Goal: Task Accomplishment & Management: Manage account settings

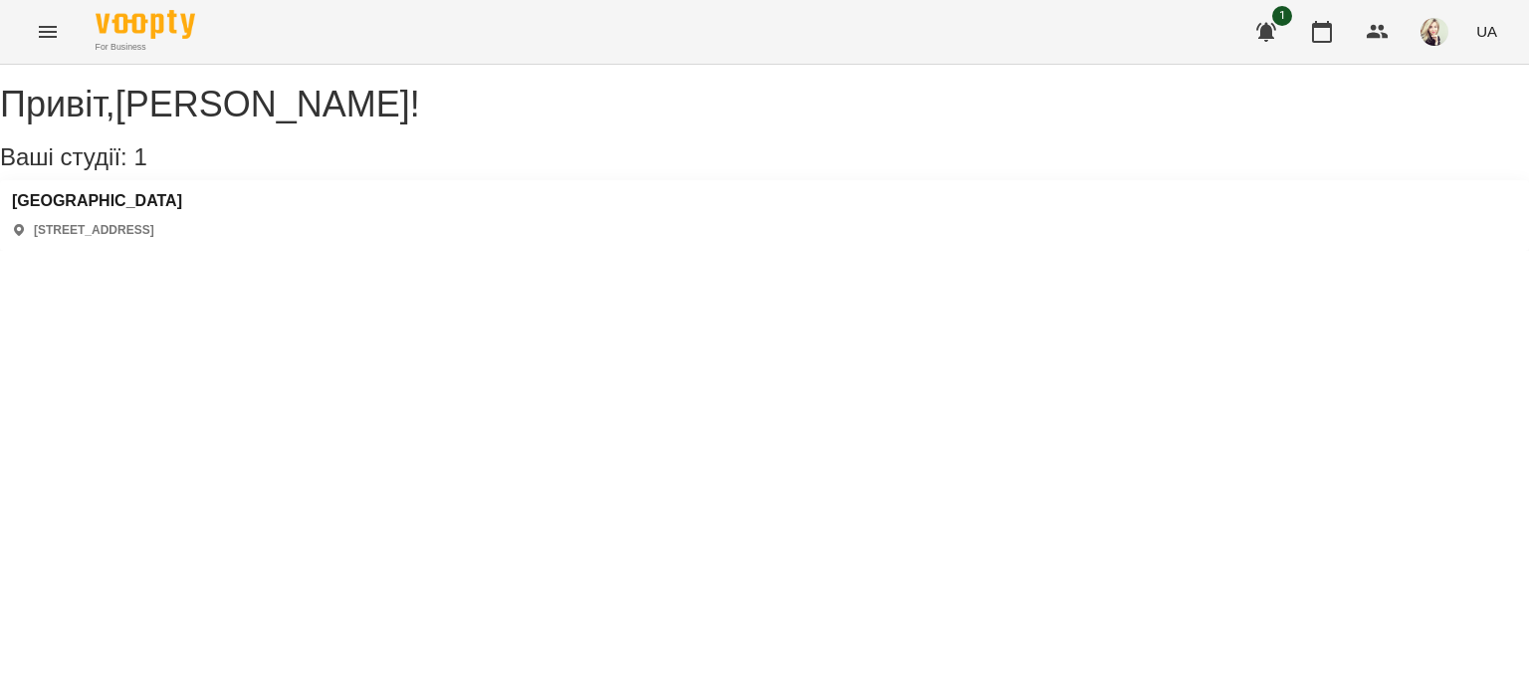
click at [42, 35] on icon "Menu" at bounding box center [48, 32] width 24 height 24
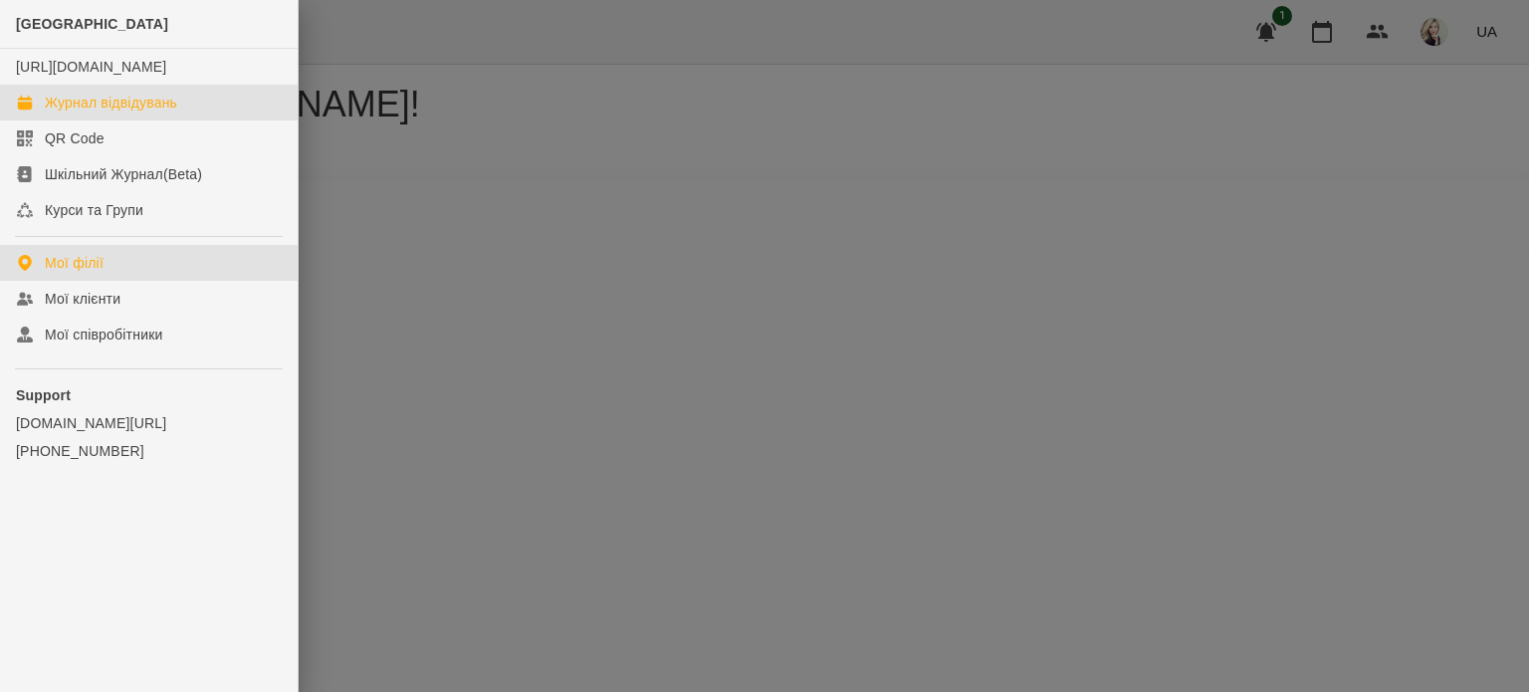
click at [43, 120] on link "Журнал відвідувань" at bounding box center [149, 103] width 298 height 36
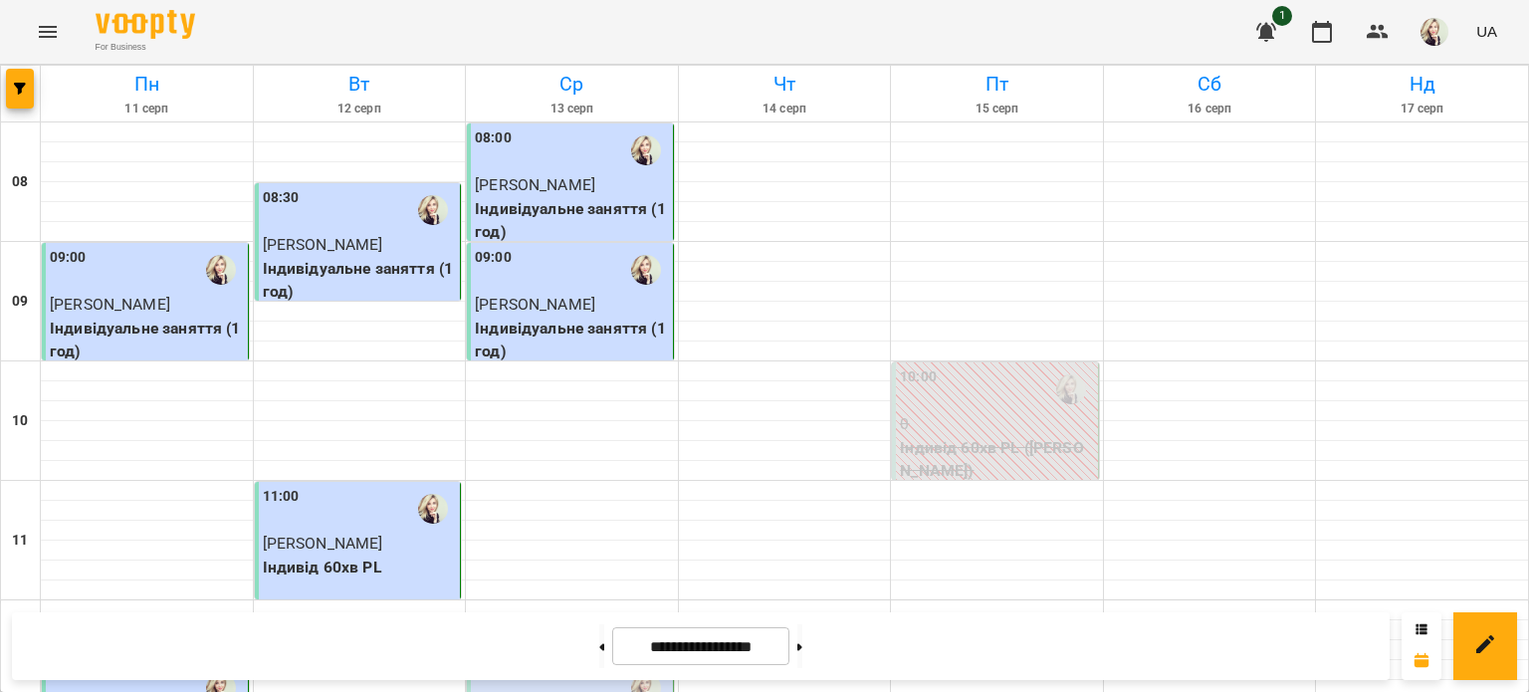
scroll to position [498, 0]
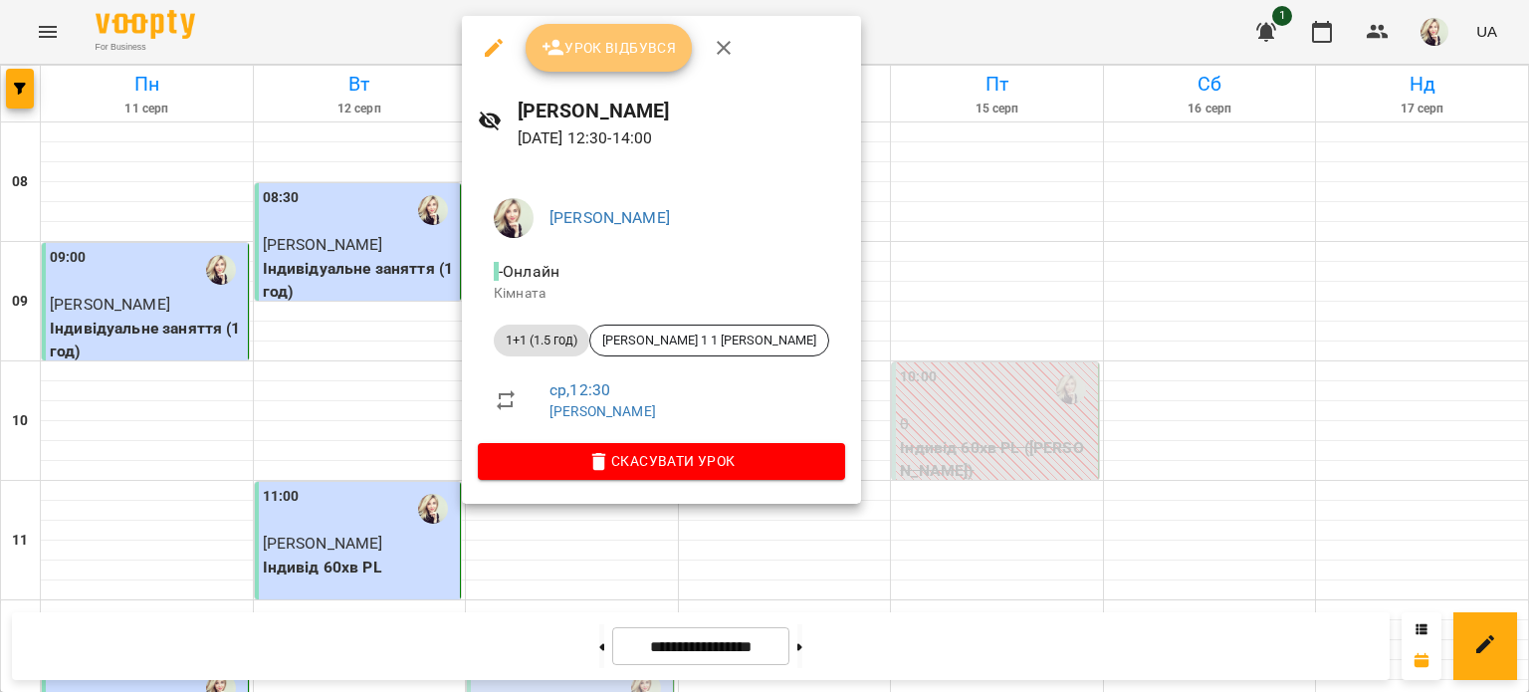
click at [550, 58] on icon "button" at bounding box center [554, 48] width 24 height 24
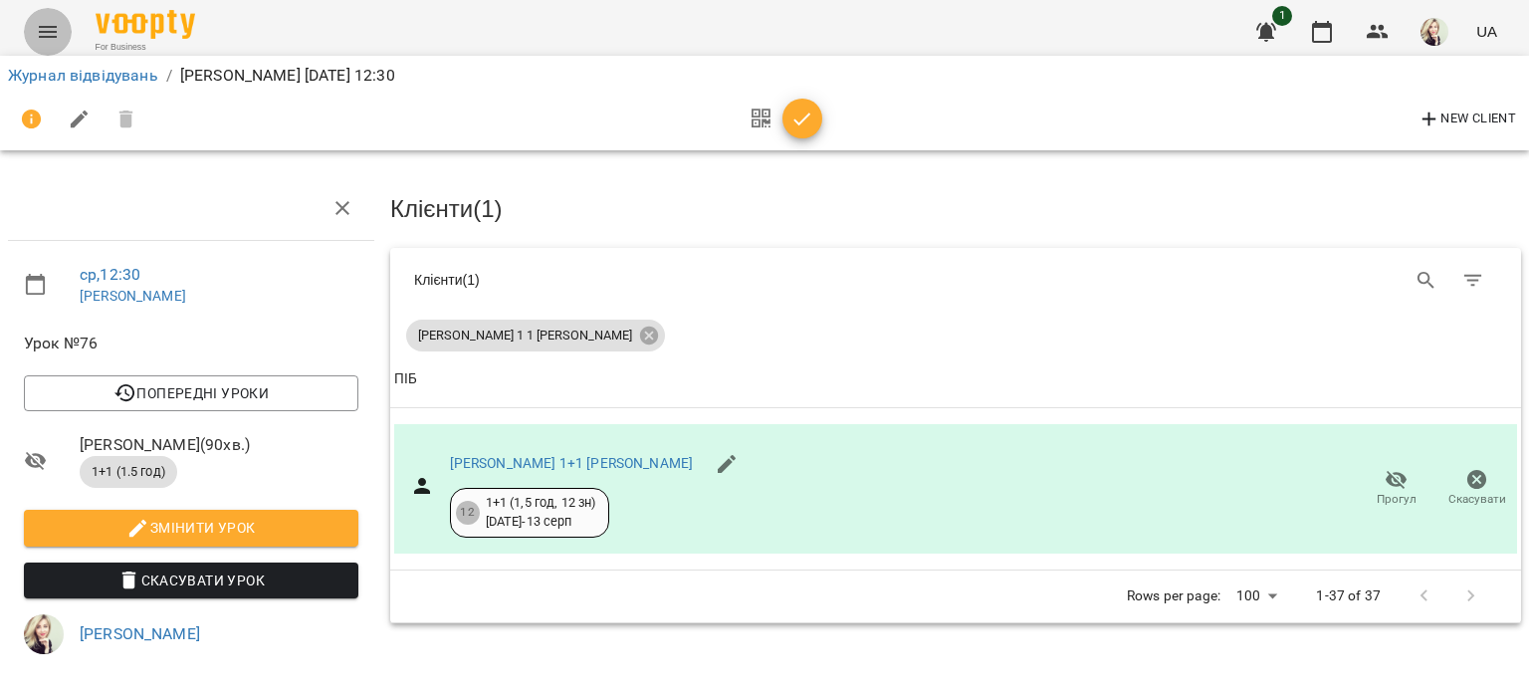
click at [56, 29] on icon "Menu" at bounding box center [48, 32] width 24 height 24
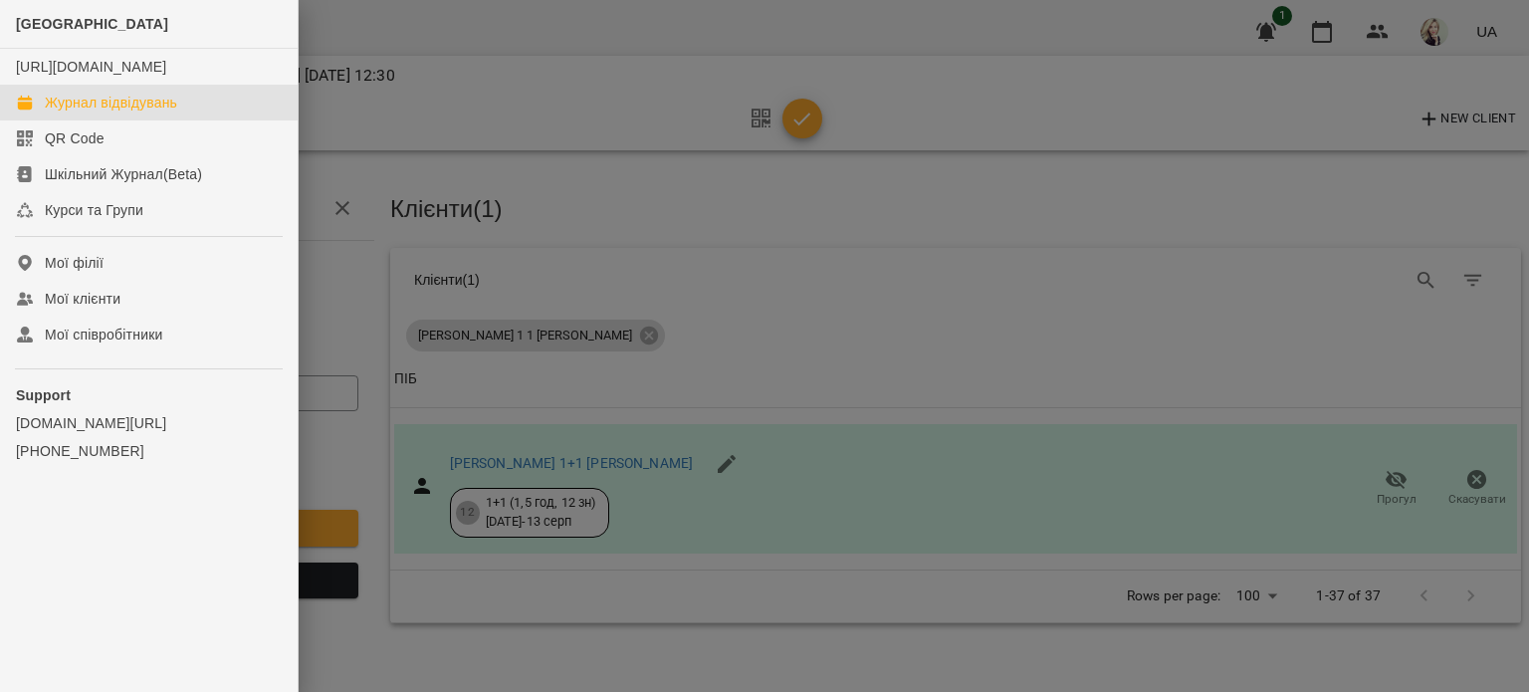
click at [72, 110] on link "Журнал відвідувань" at bounding box center [149, 103] width 298 height 36
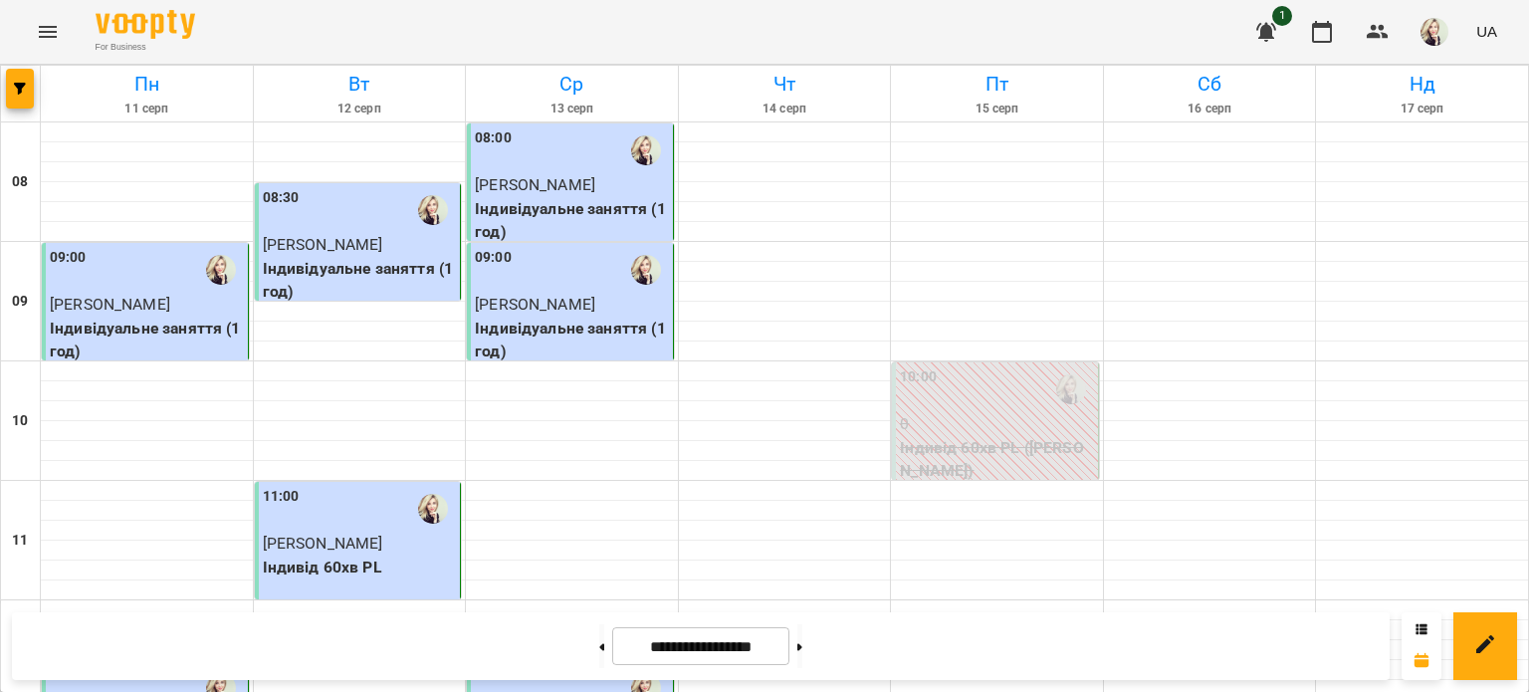
scroll to position [398, 0]
click at [802, 652] on button at bounding box center [799, 646] width 5 height 44
type input "**********"
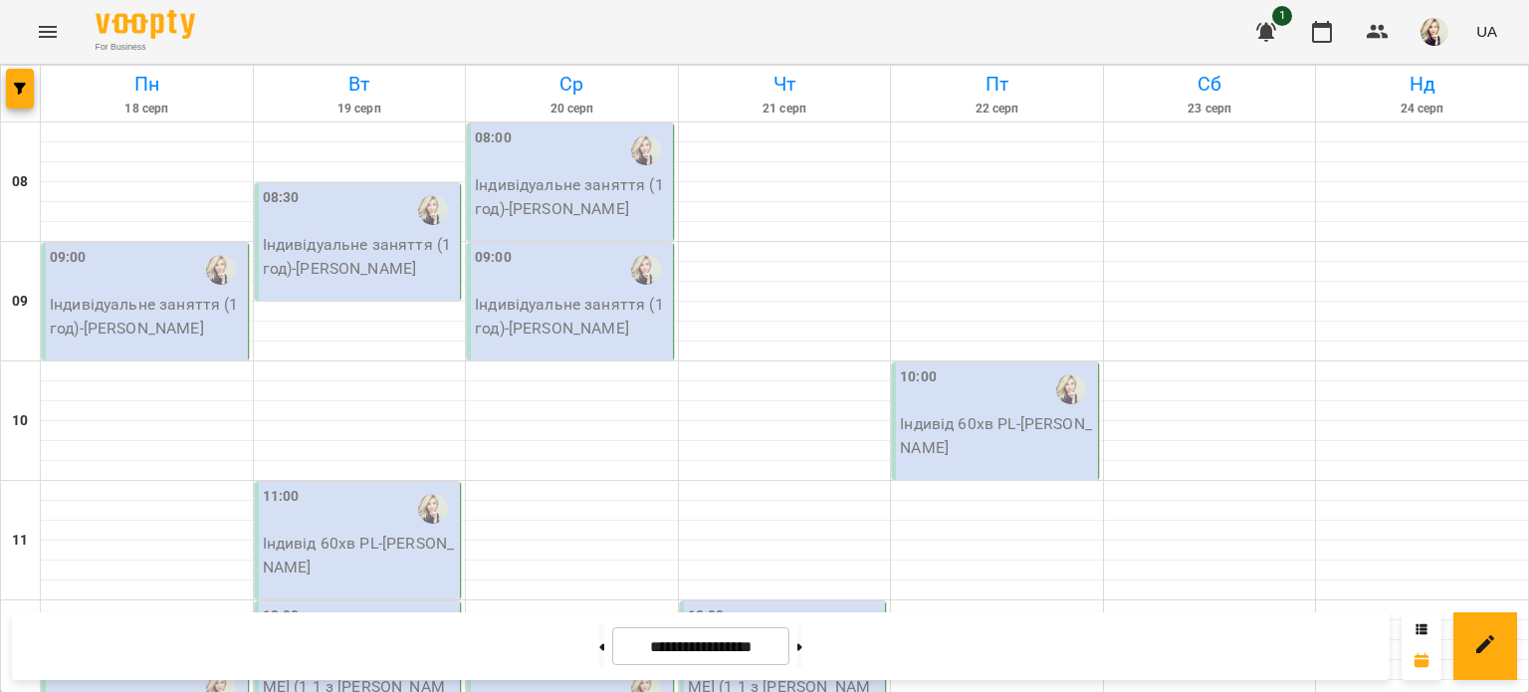
scroll to position [498, 0]
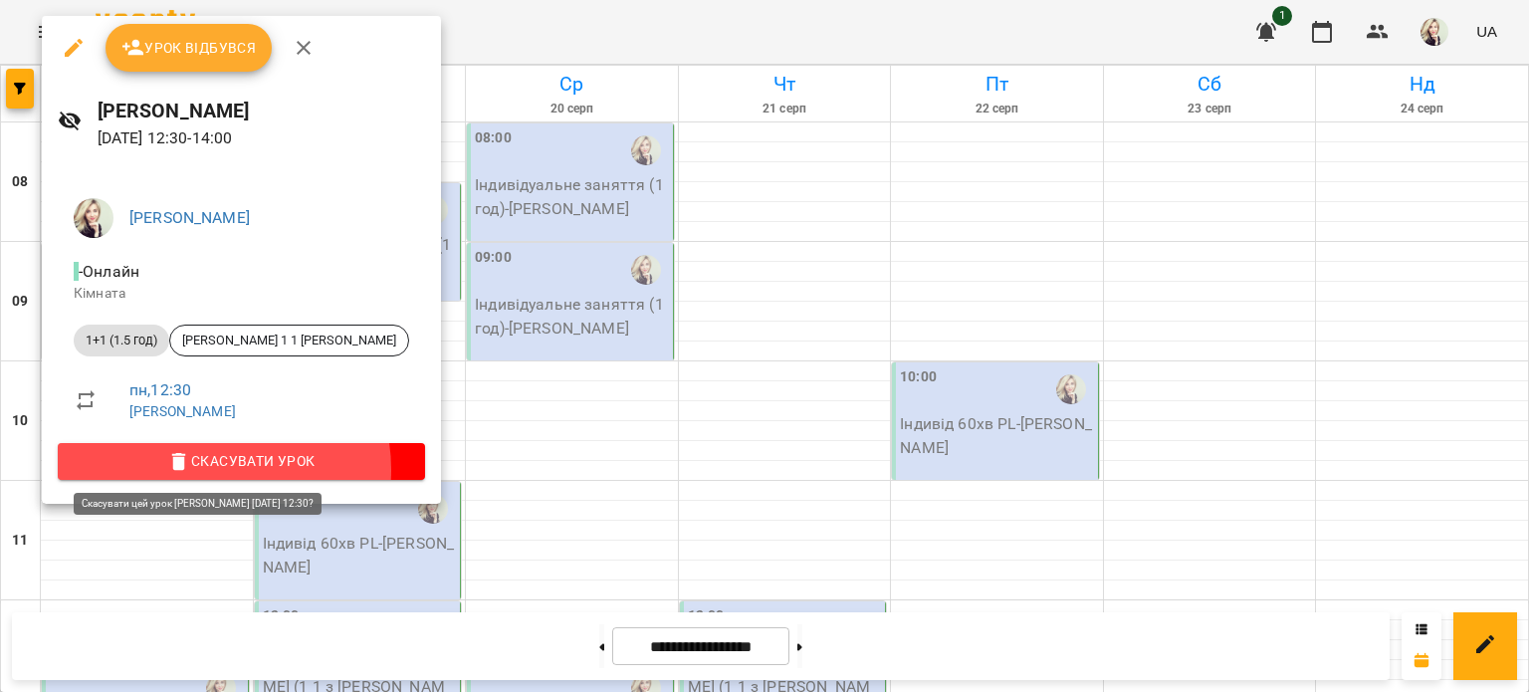
click at [221, 469] on span "Скасувати Урок" at bounding box center [241, 461] width 335 height 24
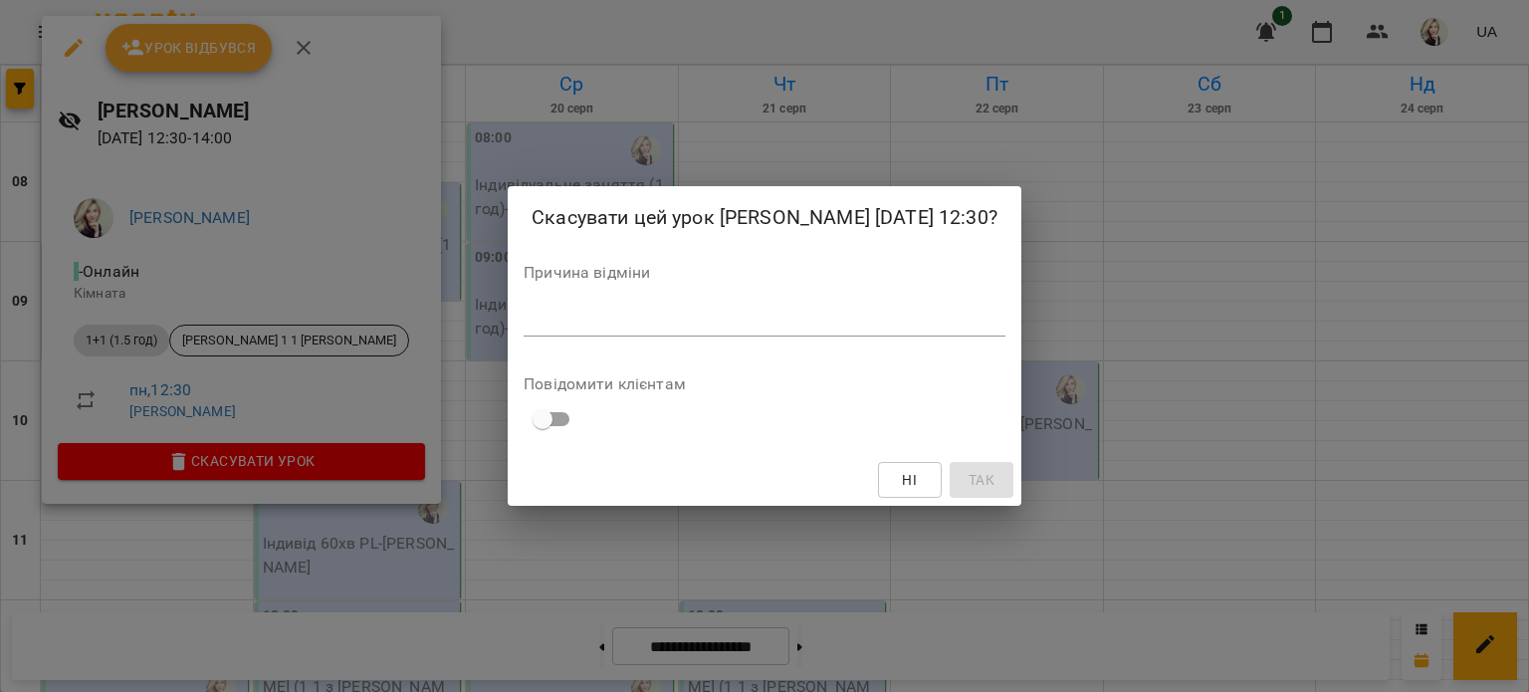
click at [608, 330] on textarea at bounding box center [765, 320] width 482 height 19
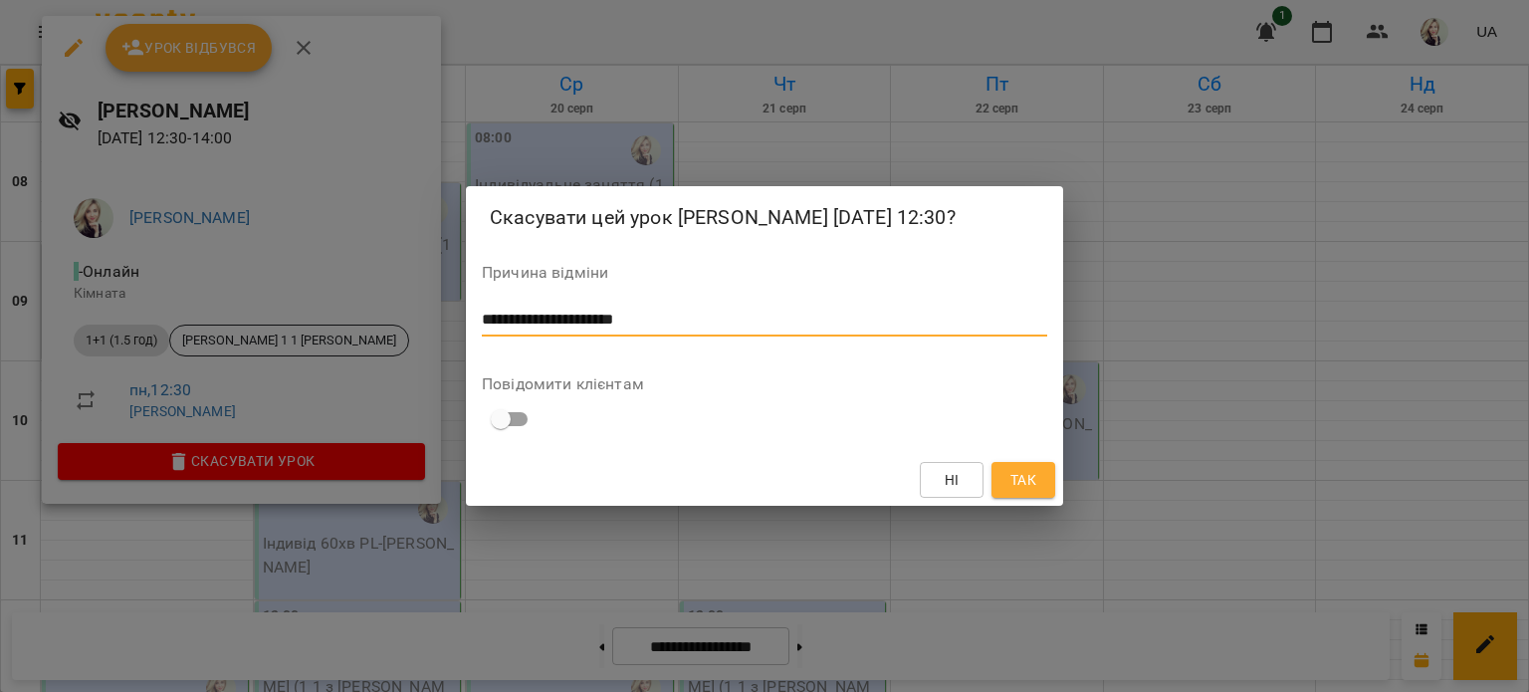
type textarea "**********"
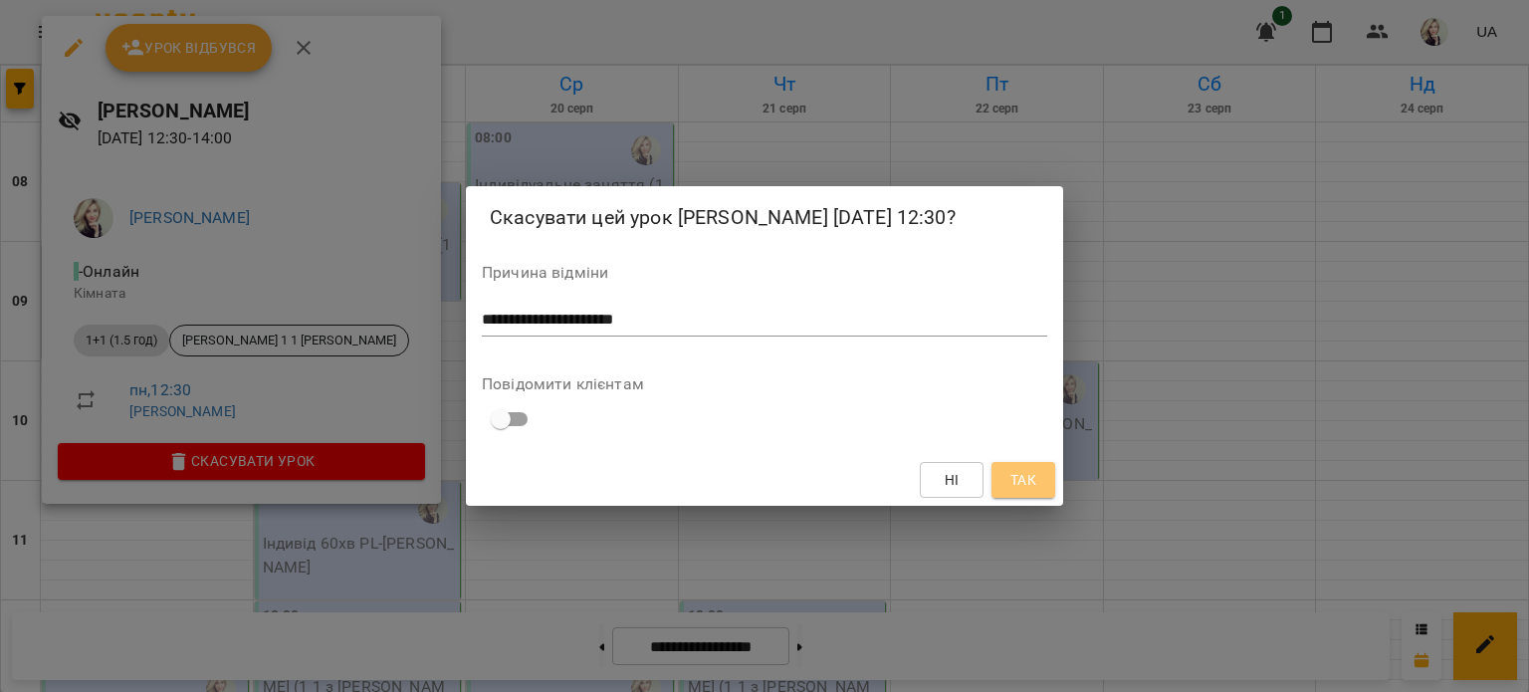
click at [1043, 494] on button "Так" at bounding box center [1024, 480] width 64 height 36
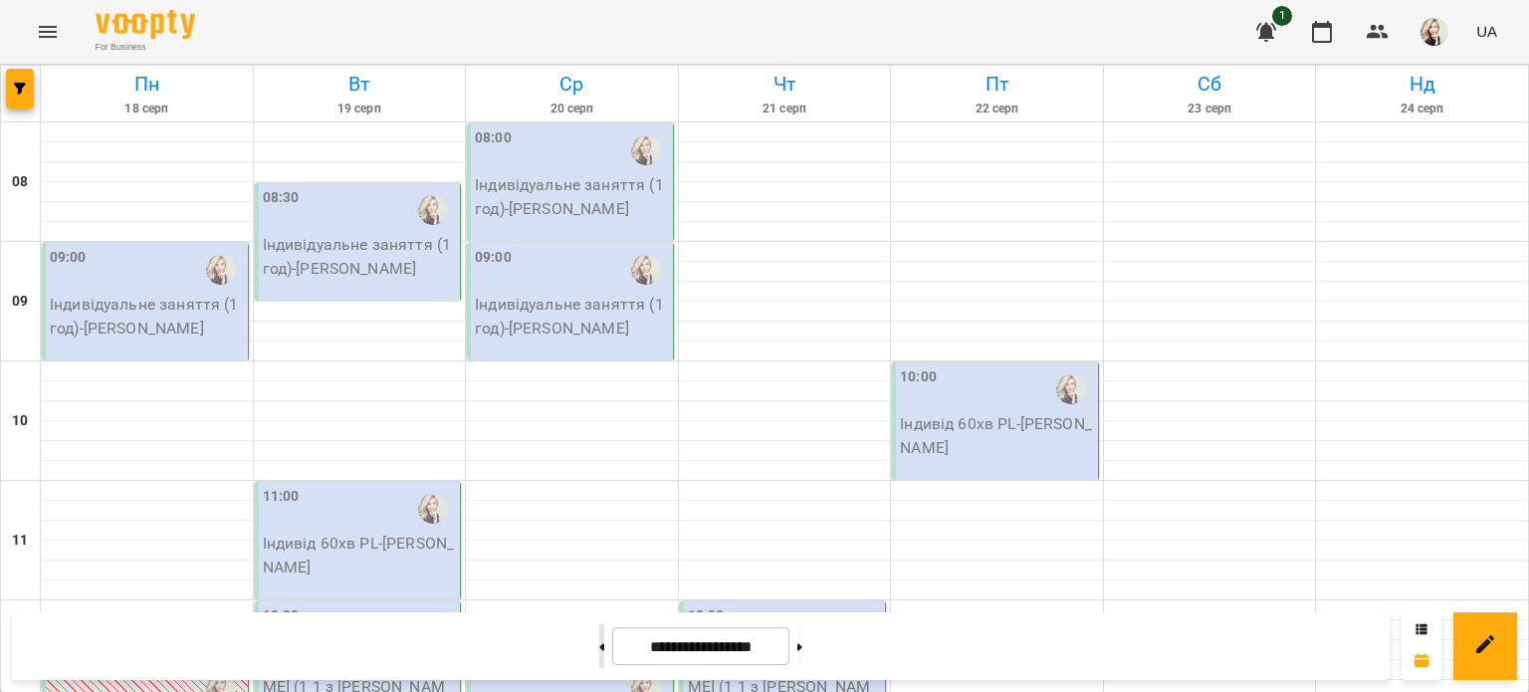
click at [599, 640] on button at bounding box center [601, 646] width 5 height 44
type input "**********"
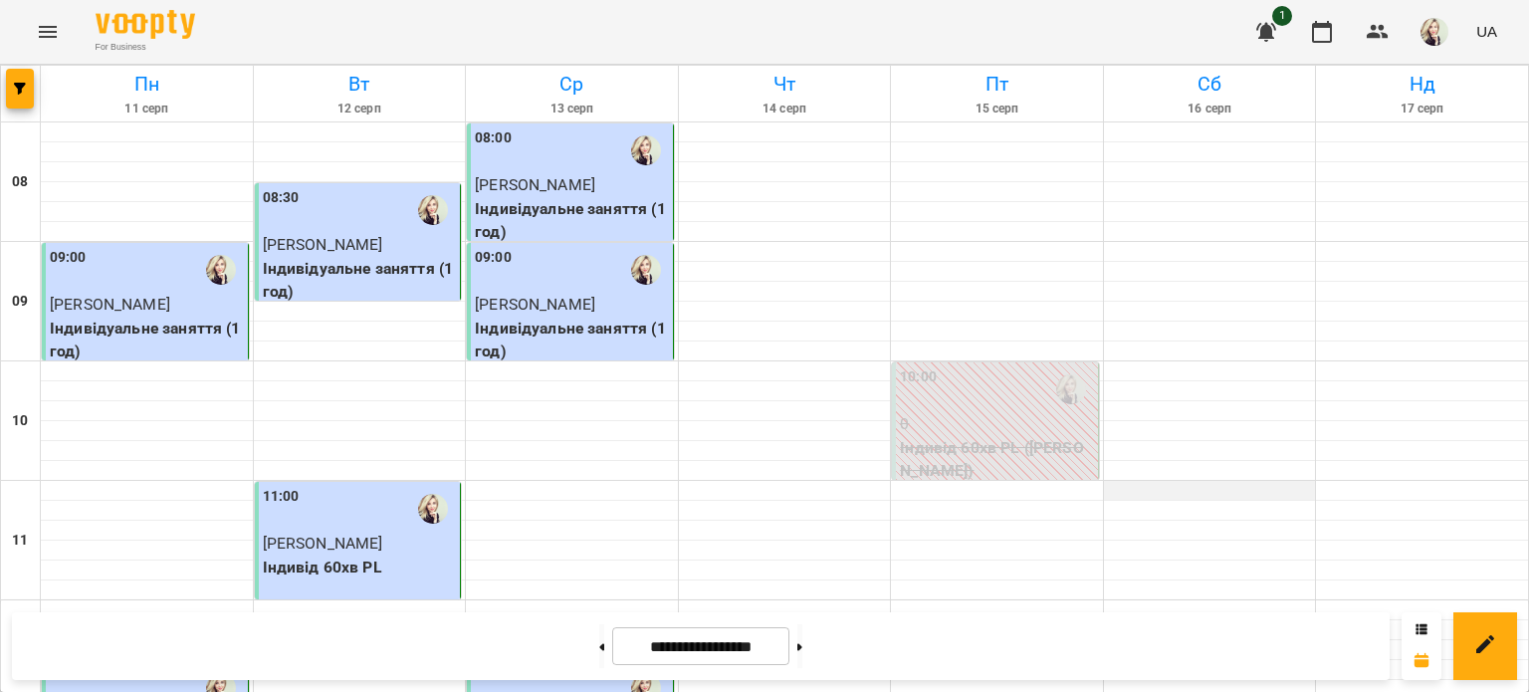
scroll to position [0, 0]
